Goal: Task Accomplishment & Management: Complete application form

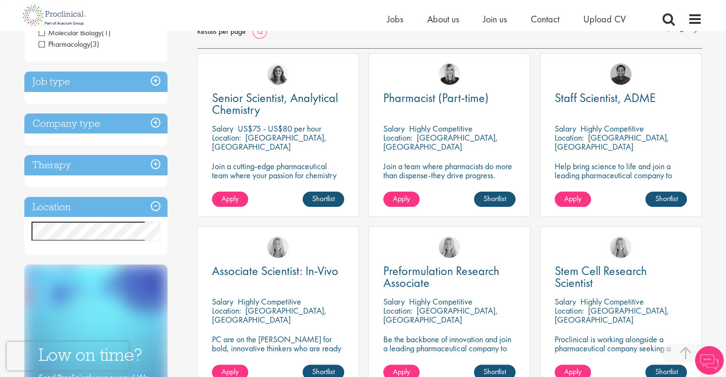
scroll to position [168, 0]
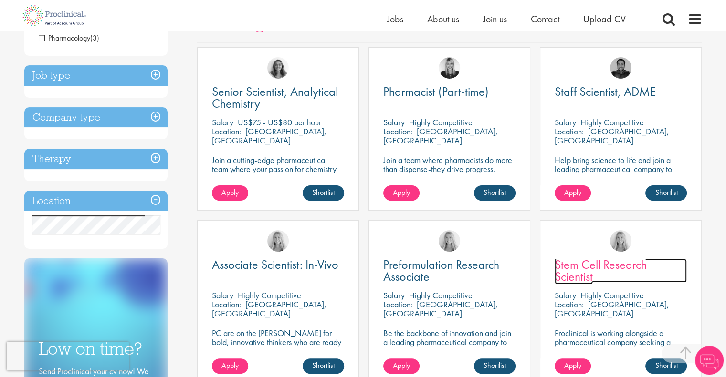
click at [587, 271] on span "Stem Cell Research Scientist" at bounding box center [600, 271] width 92 height 28
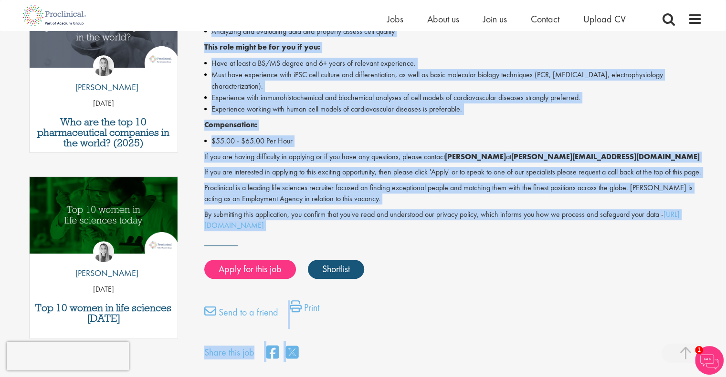
scroll to position [364, 0]
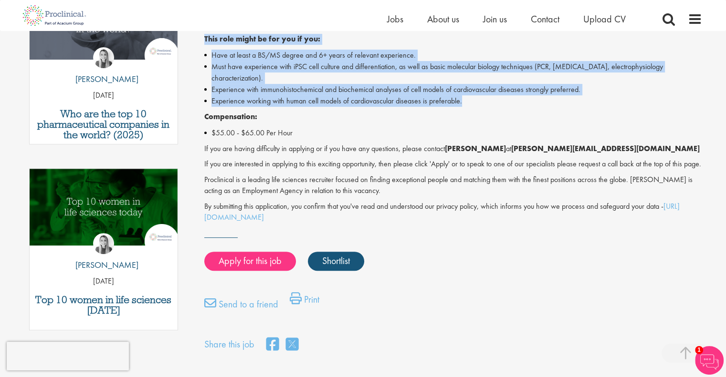
drag, startPoint x: 203, startPoint y: 120, endPoint x: 569, endPoint y: 104, distance: 366.4
click at [569, 104] on div "Stem Cell Research Scientist Salary: Highly Competitive Job type: Contract Disc…" at bounding box center [449, 48] width 519 height 611
copy div "Stem Cell Research Scientist - Contract - [GEOGRAPHIC_DATA], [GEOGRAPHIC_DATA] …"
click at [569, 104] on li "Experience working with human cell models of cardiovascular diseases is prefera…" at bounding box center [453, 100] width 498 height 11
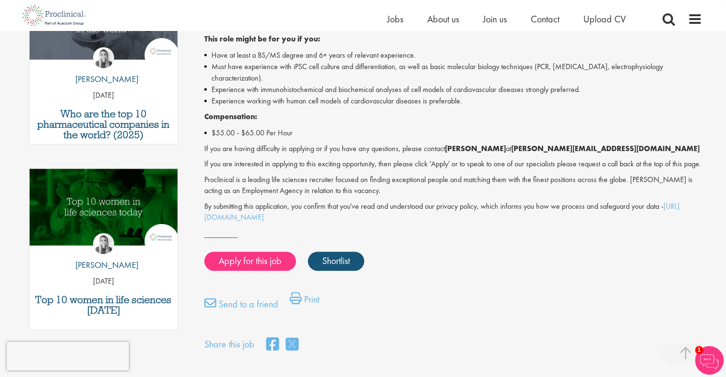
scroll to position [0, 0]
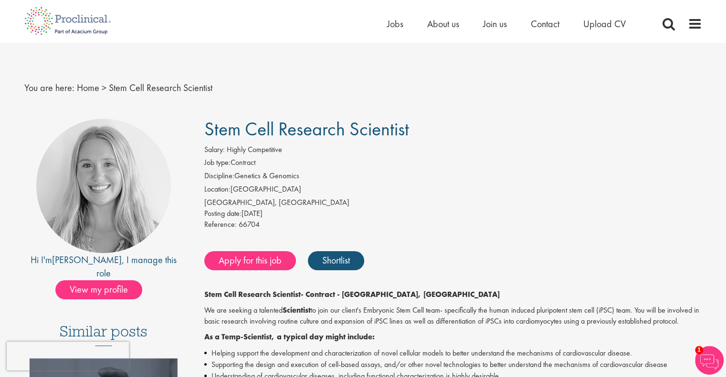
drag, startPoint x: 207, startPoint y: 133, endPoint x: 414, endPoint y: 136, distance: 207.1
click at [414, 136] on h1 "Stem Cell Research Scientist" at bounding box center [453, 129] width 498 height 21
copy span "Stem Cell Research Scientist"
